Goal: Information Seeking & Learning: Learn about a topic

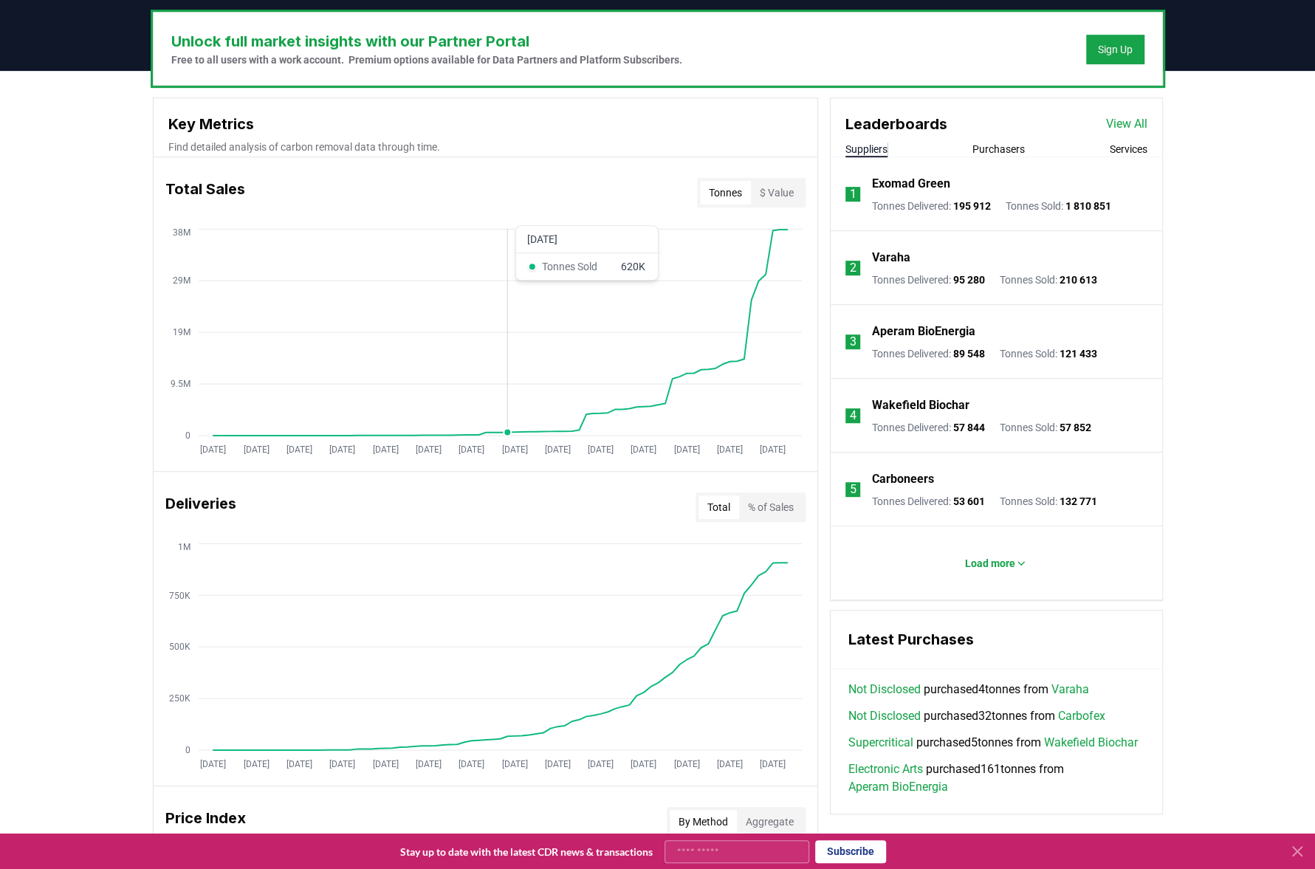
scroll to position [517, 0]
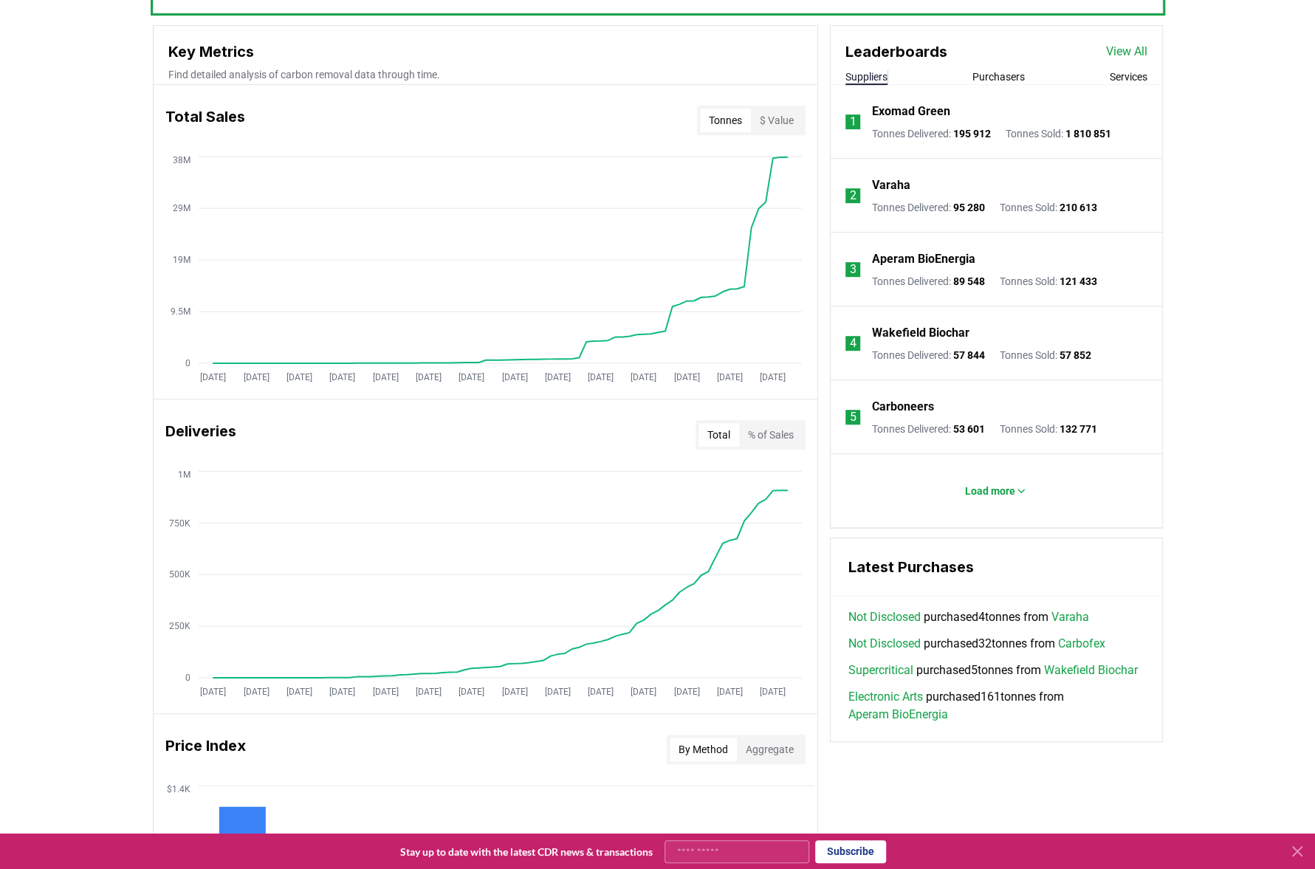
click at [868, 642] on link "Not Disclosed" at bounding box center [884, 644] width 72 height 18
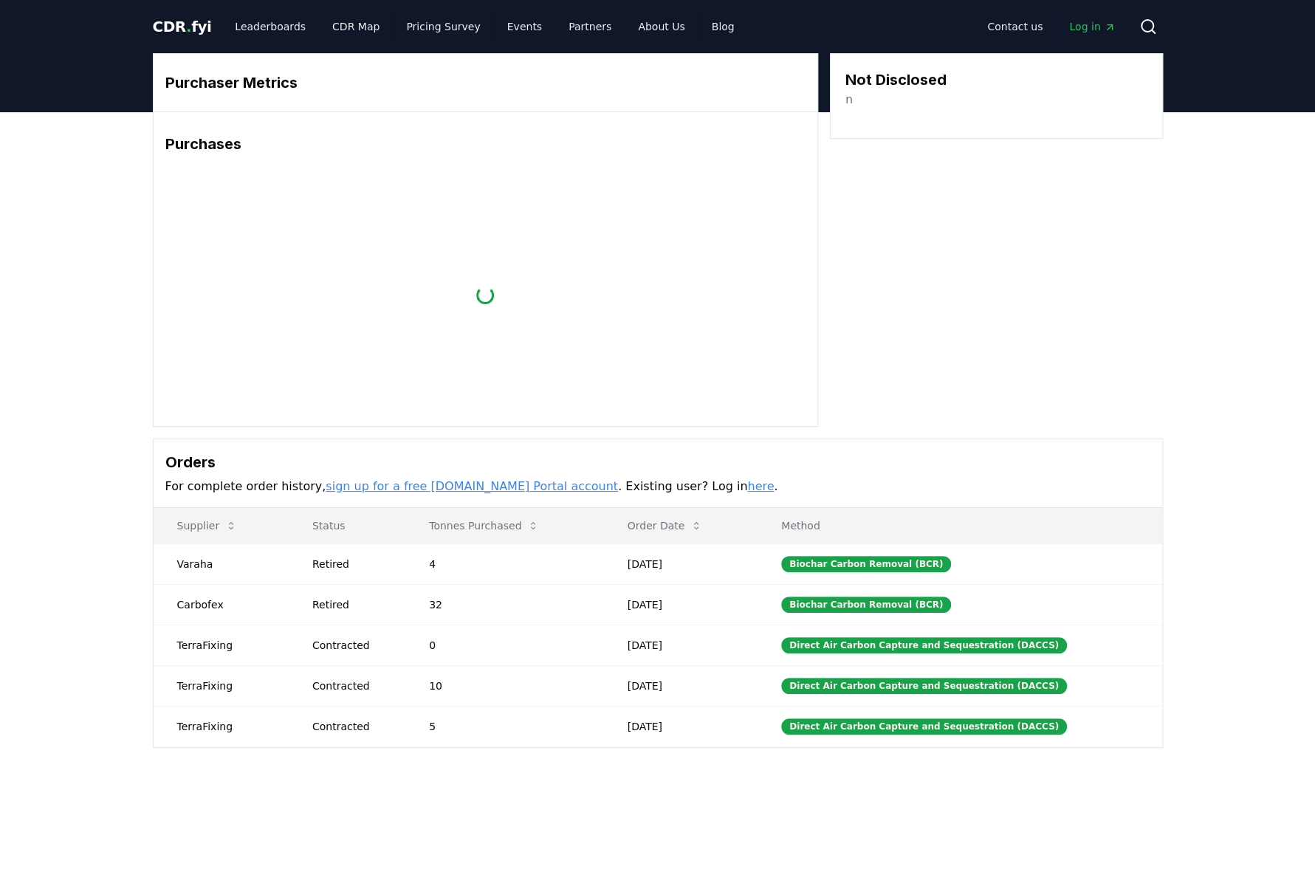
click at [47, 386] on div "Purchaser Metrics Purchases Loading... Not Disclosed n Orders For complete orde…" at bounding box center [657, 459] width 1315 height 695
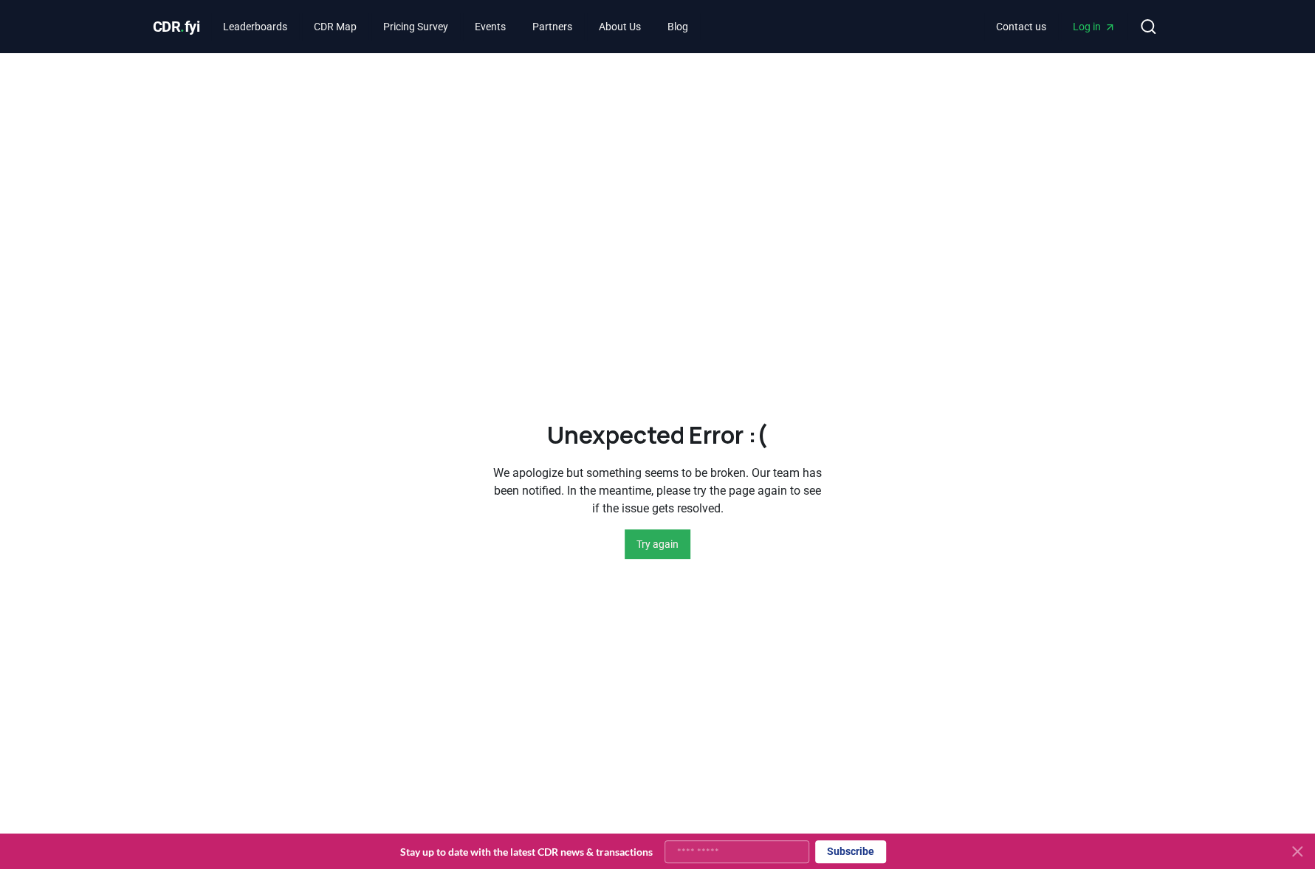
click at [656, 549] on button "Try again" at bounding box center [658, 544] width 66 height 30
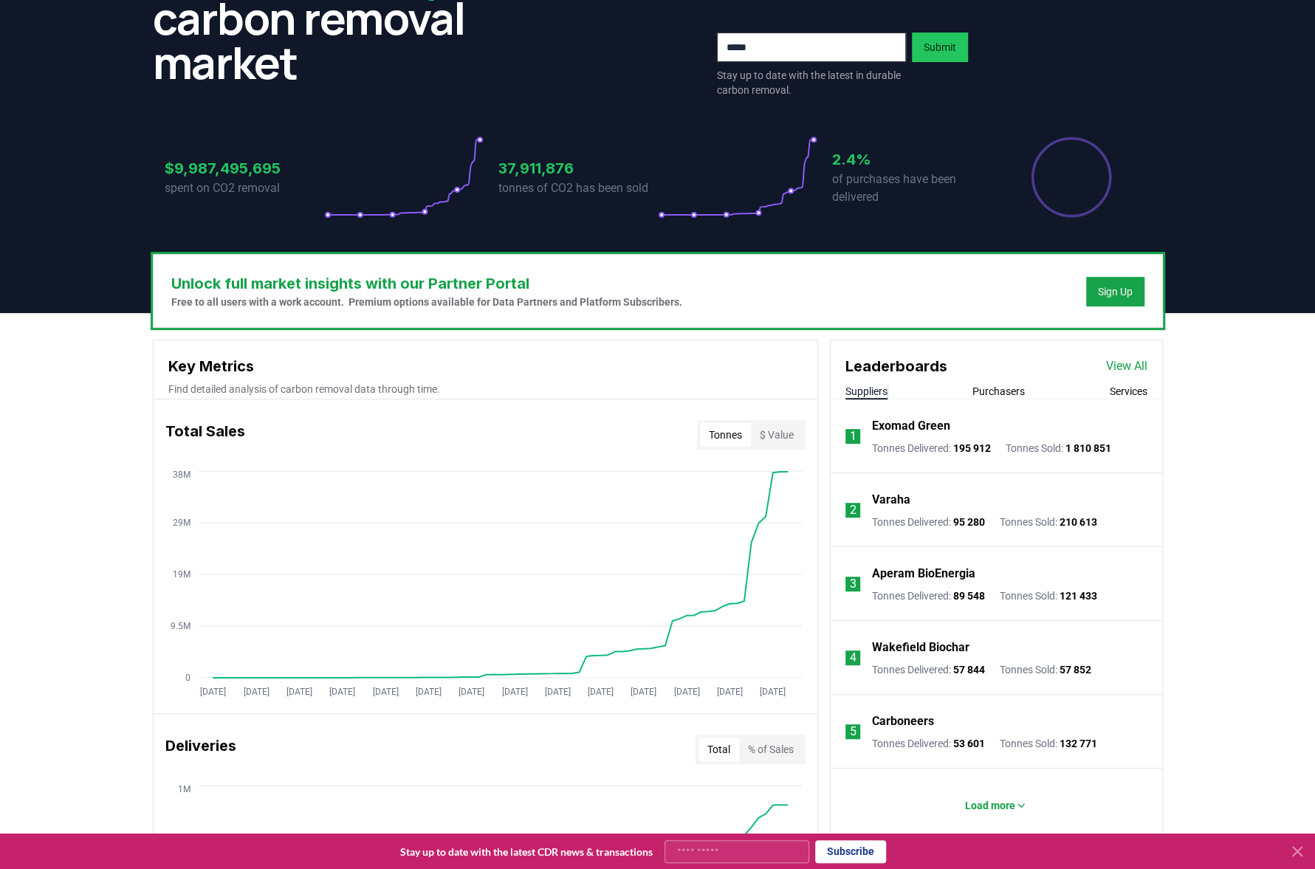
scroll to position [222, 0]
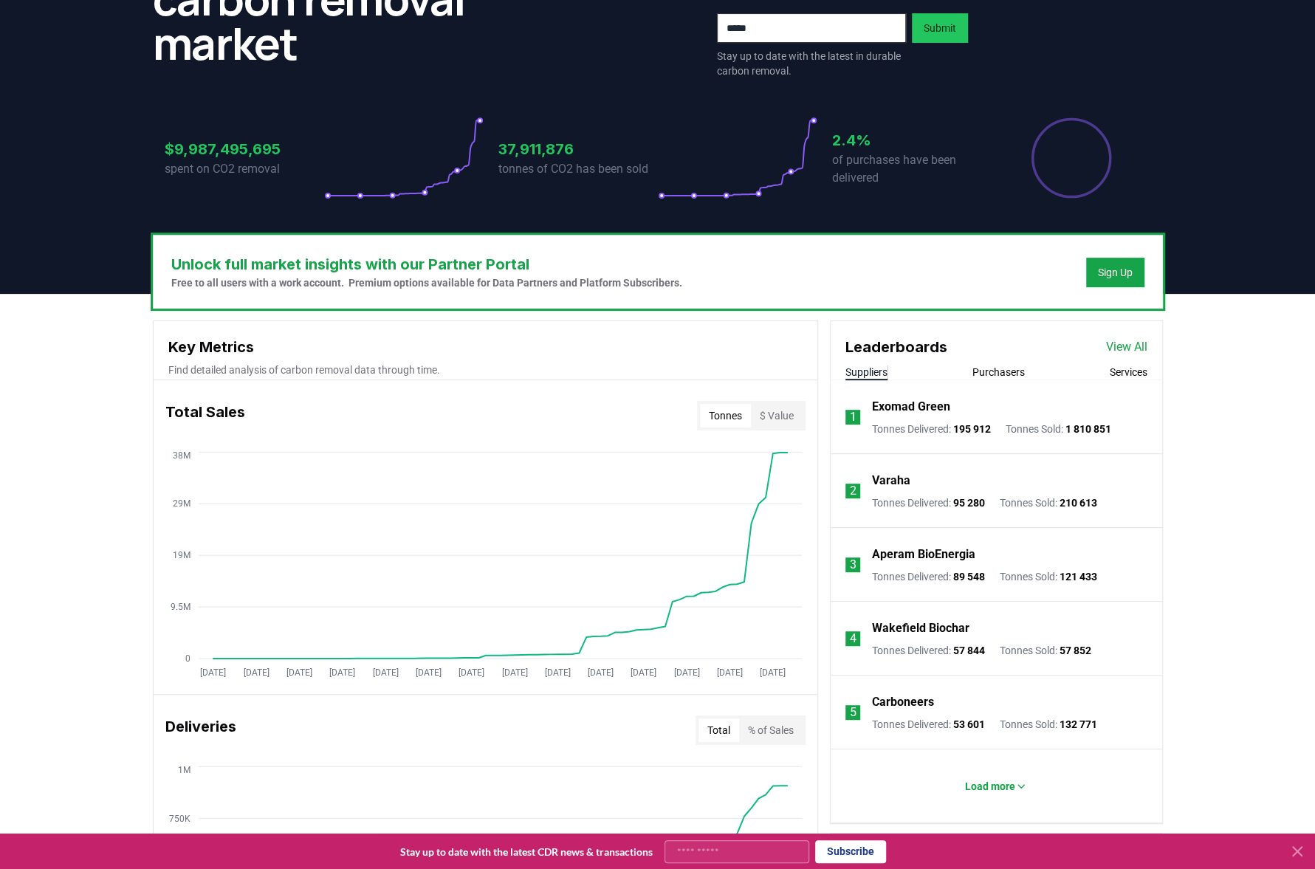
click at [909, 405] on p "Exomad Green" at bounding box center [911, 407] width 78 height 18
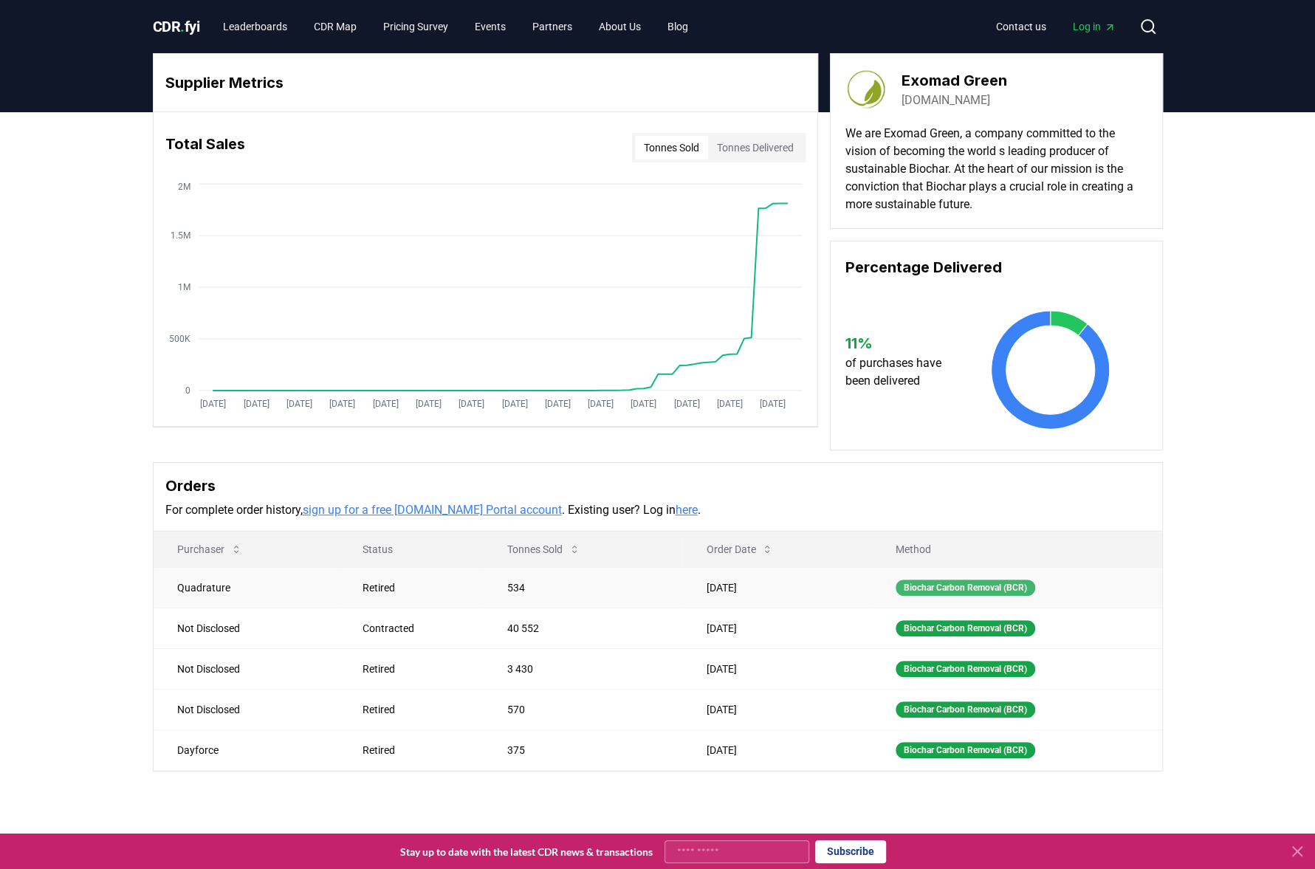
drag, startPoint x: 899, startPoint y: 587, endPoint x: 1020, endPoint y: 584, distance: 121.1
click at [743, 152] on button "Tonnes Delivered" at bounding box center [755, 148] width 95 height 24
click at [656, 151] on button "Tonnes Sold" at bounding box center [671, 148] width 73 height 24
